Goal: Task Accomplishment & Management: Use online tool/utility

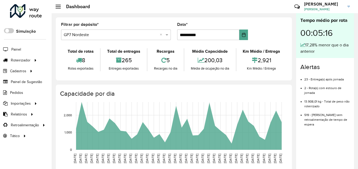
click at [111, 35] on input "text" at bounding box center [111, 35] width 94 height 6
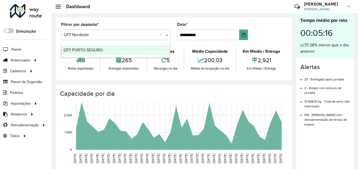
click at [110, 52] on div "GP7 PORTO SEGURO" at bounding box center [115, 49] width 108 height 9
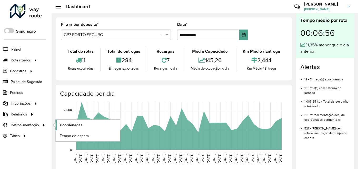
click at [68, 124] on span "Coordenadas" at bounding box center [71, 125] width 23 height 6
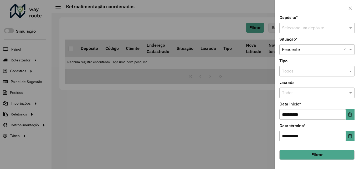
click at [310, 28] on input "text" at bounding box center [311, 28] width 59 height 6
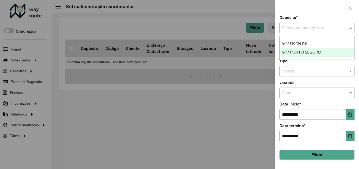
click at [309, 49] on div "GP7 PORTO SEGURO" at bounding box center [317, 52] width 75 height 9
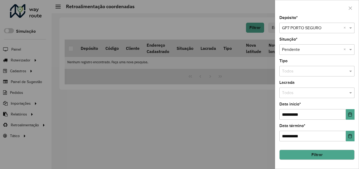
click at [325, 156] on button "Filtrar" at bounding box center [317, 154] width 75 height 10
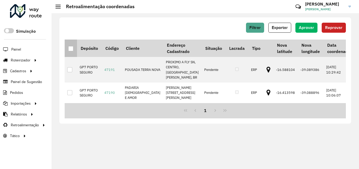
click at [70, 49] on div at bounding box center [70, 48] width 5 height 5
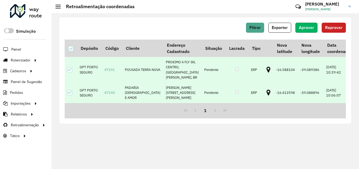
click at [304, 30] on button "Aprovar" at bounding box center [307, 28] width 22 height 10
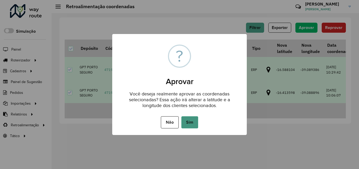
click at [193, 124] on button "Sim" at bounding box center [189, 122] width 17 height 12
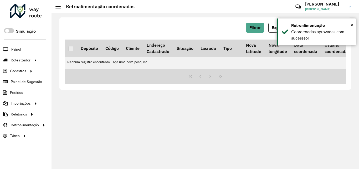
click at [28, 13] on div at bounding box center [26, 11] width 32 height 14
